Goal: Ask a question

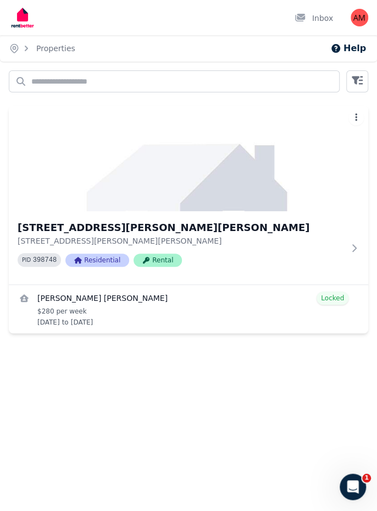
click at [361, 54] on button "Help" at bounding box center [349, 48] width 36 height 13
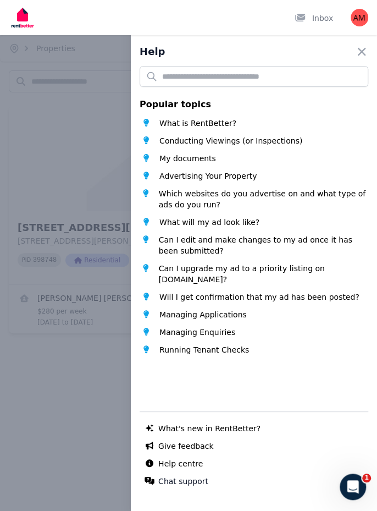
click at [193, 317] on span "Managing Applications" at bounding box center [203, 314] width 87 height 11
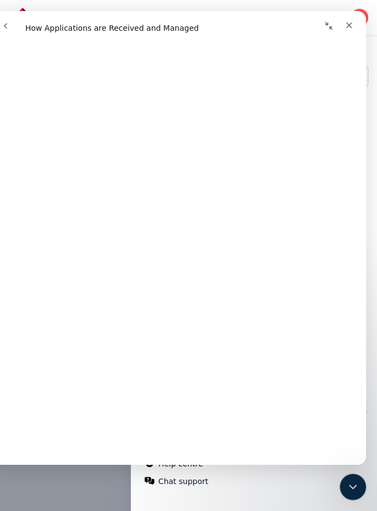
scroll to position [3135, 0]
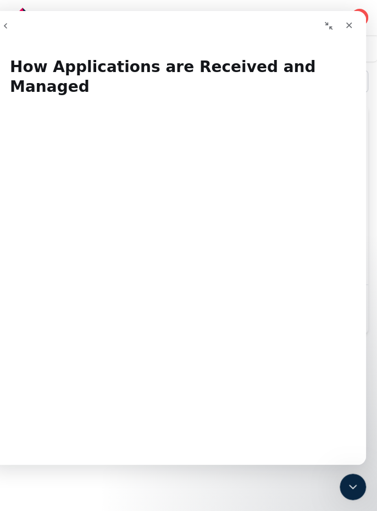
click at [351, 31] on div "Close" at bounding box center [349, 25] width 20 height 20
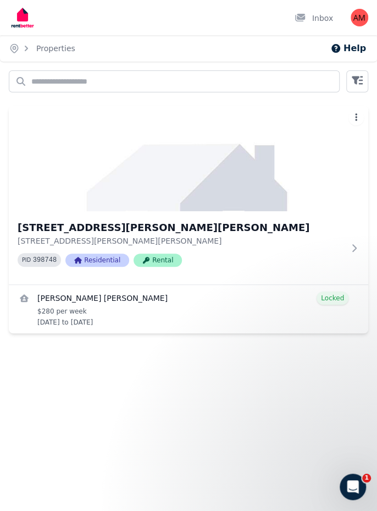
click at [360, 483] on icon "Open Intercom Messenger" at bounding box center [353, 487] width 18 height 18
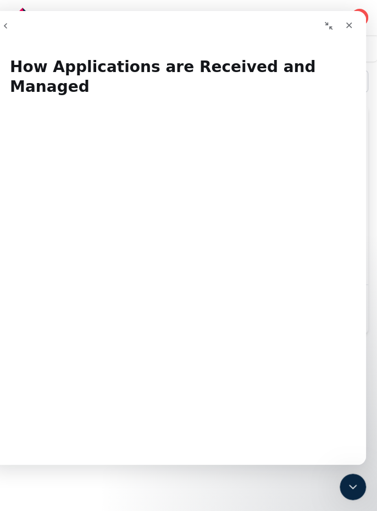
click at [346, 30] on div "Close" at bounding box center [349, 25] width 20 height 20
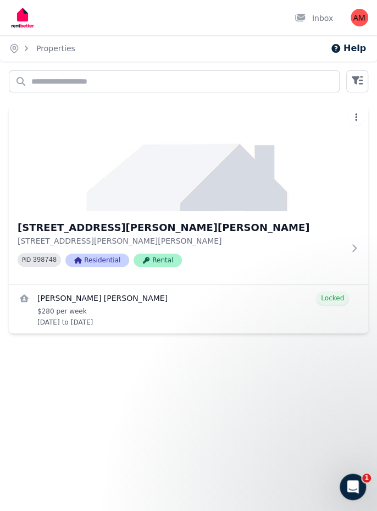
click at [356, 50] on button "Help" at bounding box center [349, 48] width 36 height 13
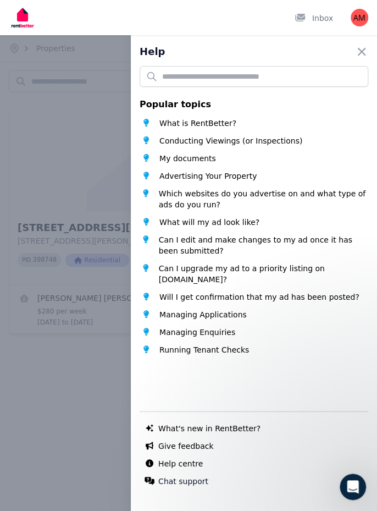
click at [186, 485] on button "Chat support" at bounding box center [183, 481] width 50 height 11
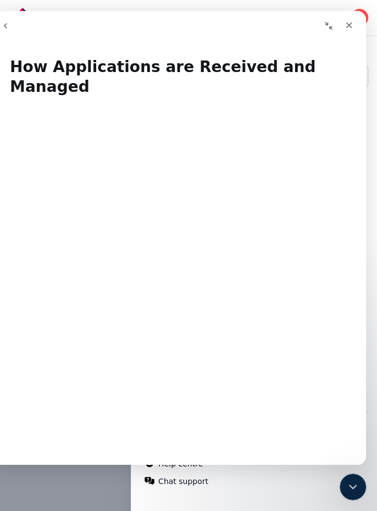
click at [349, 31] on div "Close" at bounding box center [349, 25] width 20 height 20
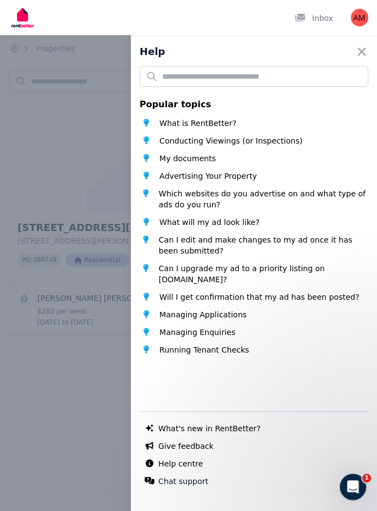
click at [356, 489] on icon "Open Intercom Messenger" at bounding box center [353, 487] width 18 height 18
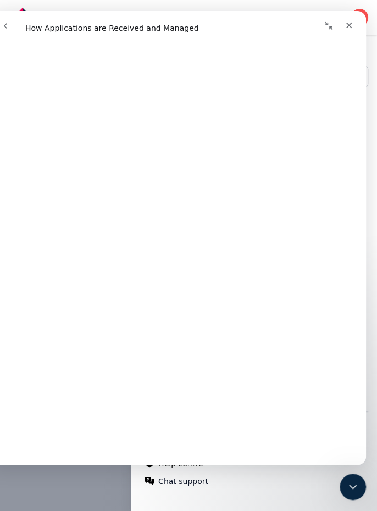
scroll to position [3774, 0]
click at [195, 465] on link "Open in help center" at bounding box center [177, 469] width 88 height 9
